Goal: Information Seeking & Learning: Learn about a topic

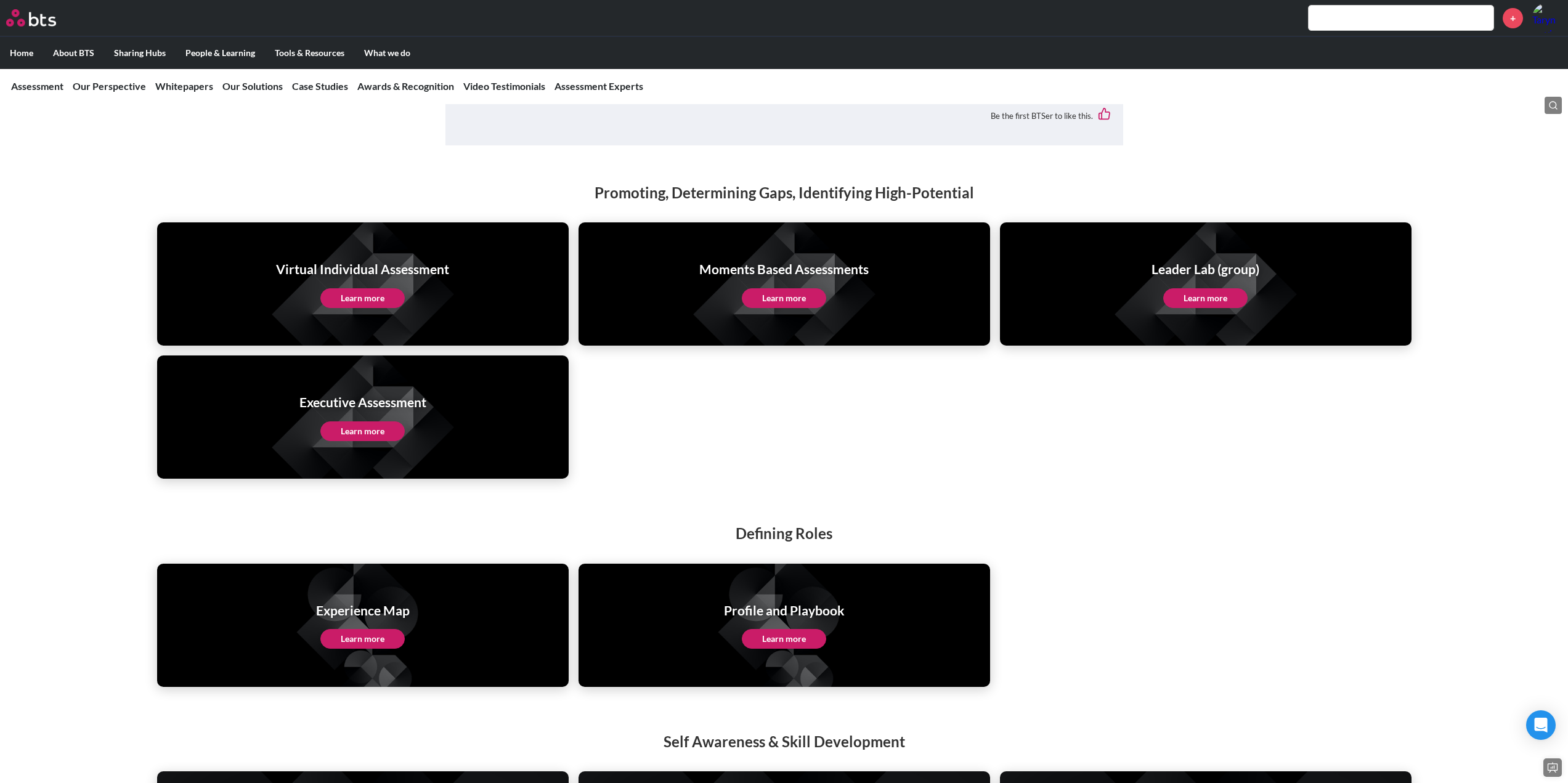
scroll to position [2403, 0]
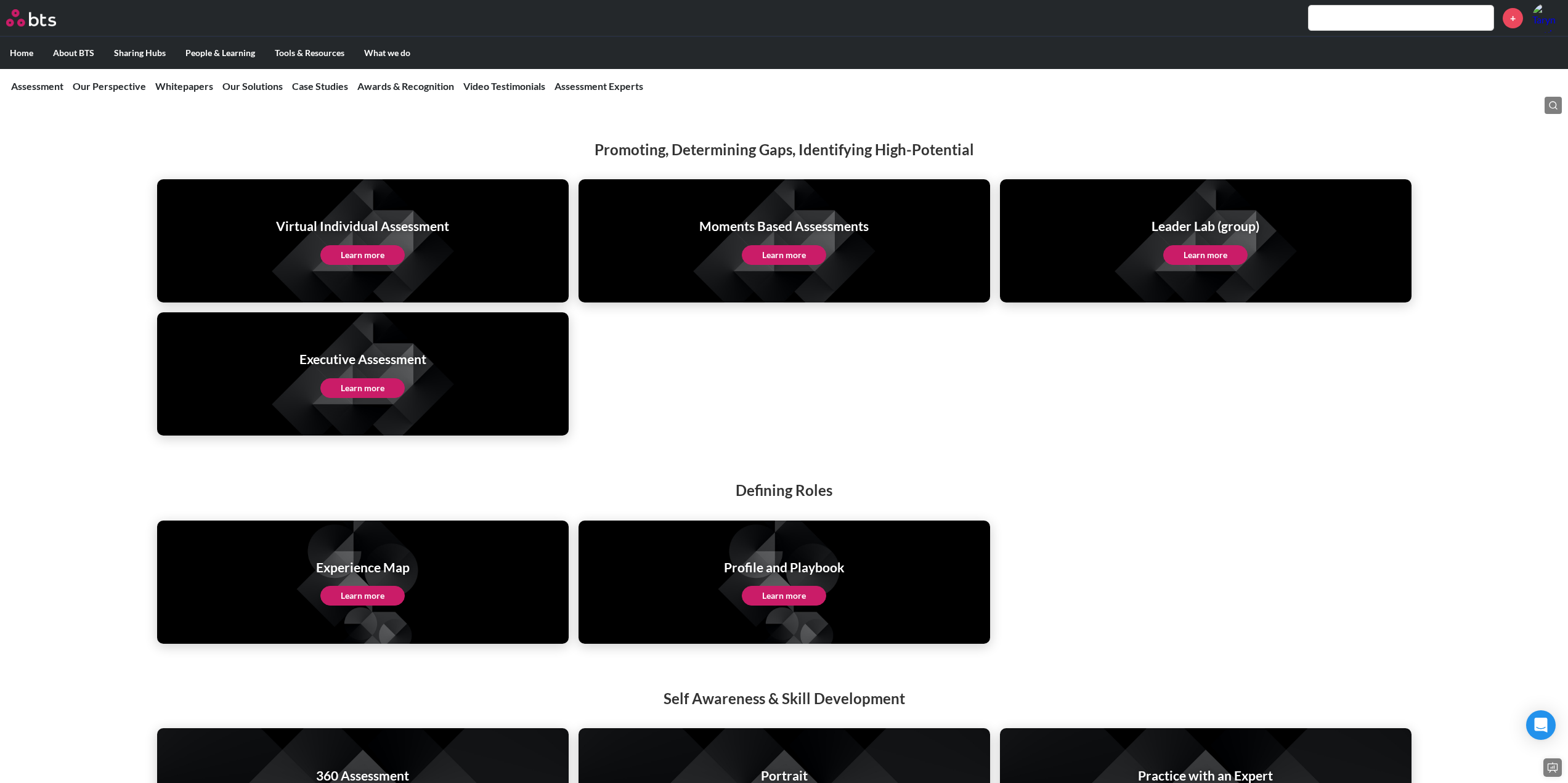
click at [769, 586] on link "Learn more" at bounding box center [784, 596] width 84 height 20
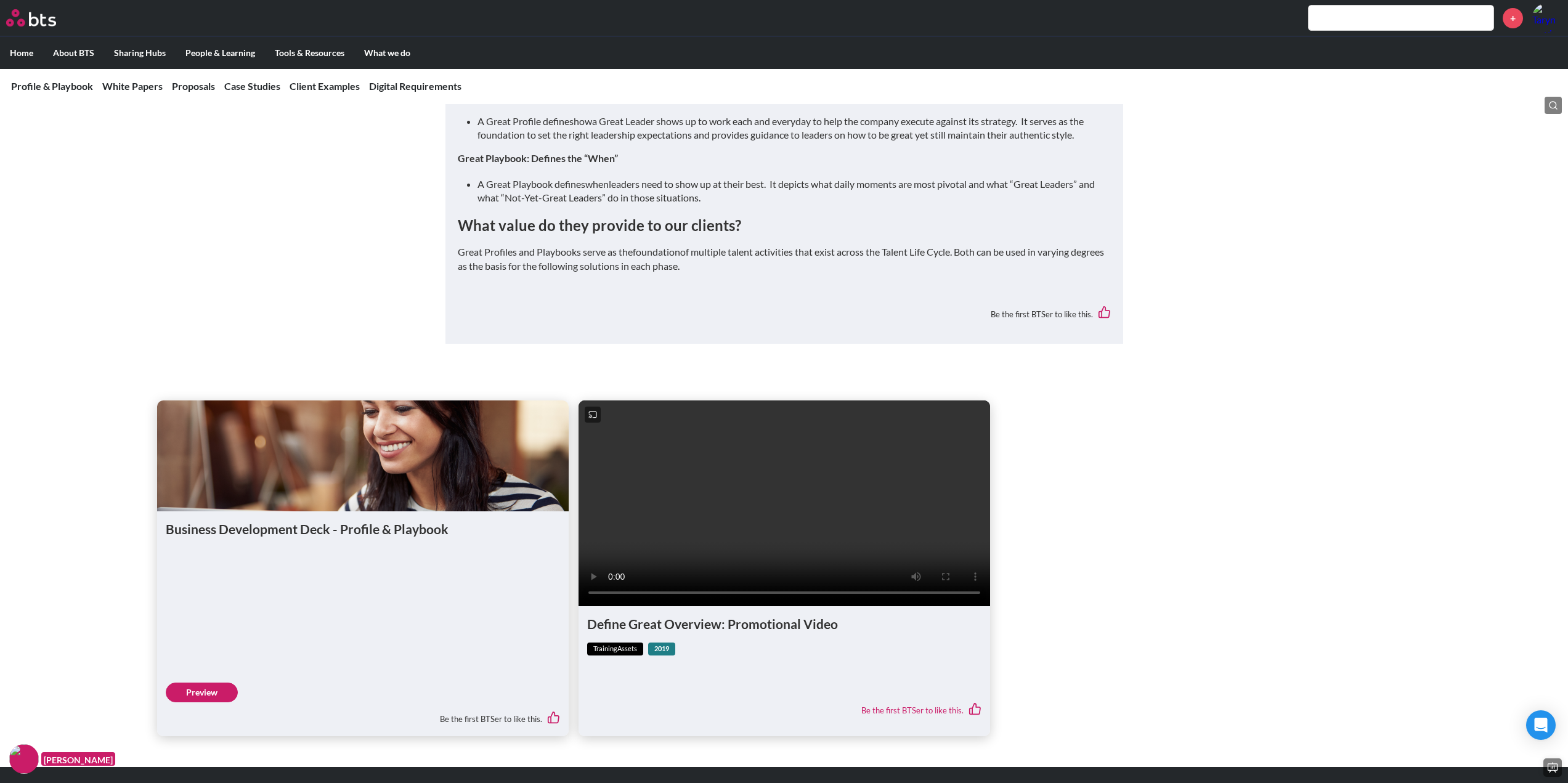
scroll to position [493, 0]
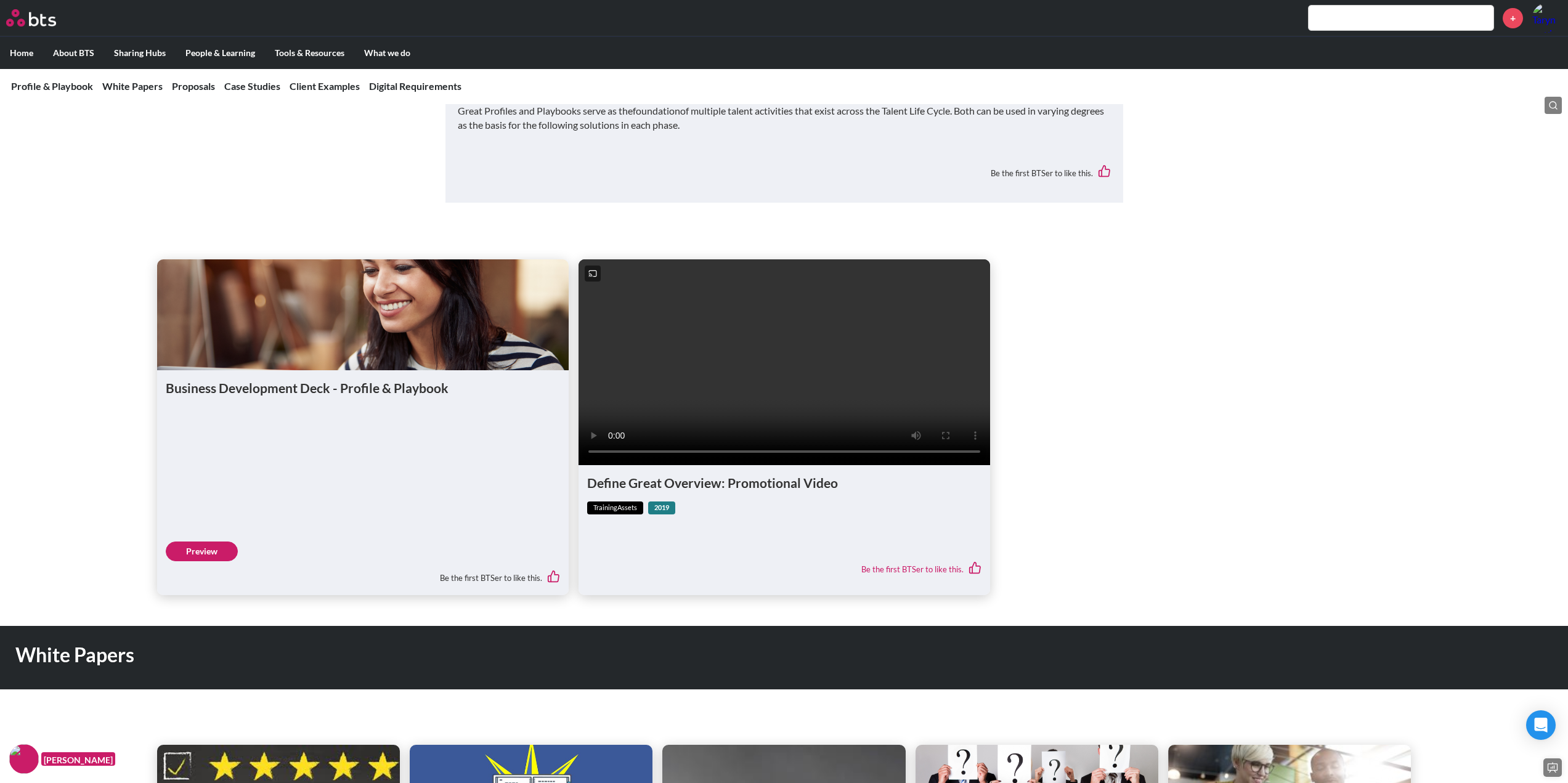
click at [201, 587] on div "Be the first BTSer to like this." at bounding box center [363, 574] width 394 height 26
click at [201, 561] on link "Preview" at bounding box center [202, 551] width 72 height 20
